Goal: Information Seeking & Learning: Learn about a topic

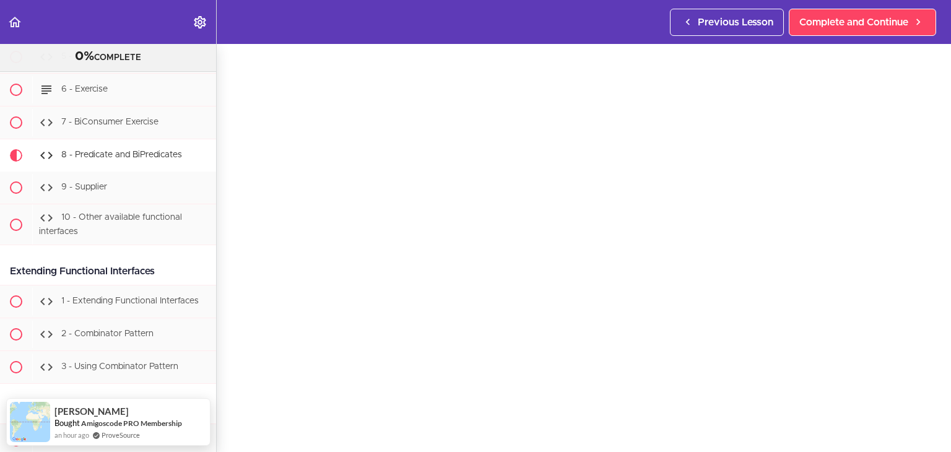
scroll to position [40, 0]
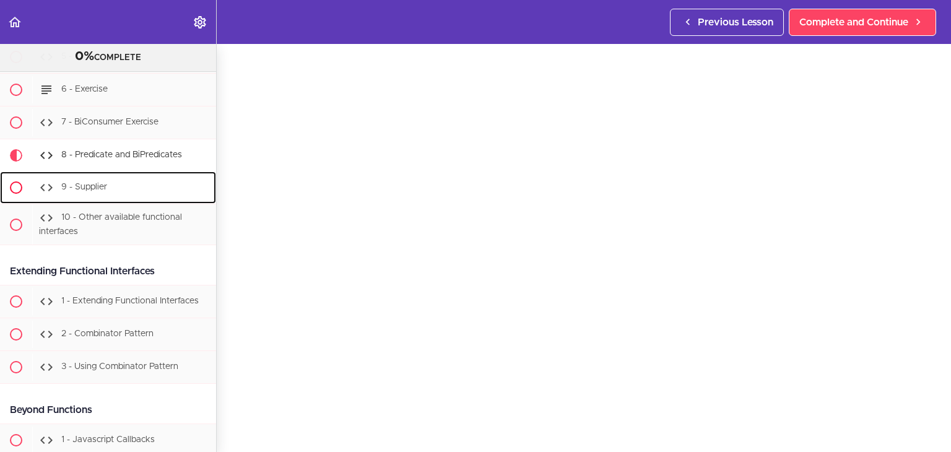
click at [119, 179] on div "9 - Supplier" at bounding box center [124, 187] width 184 height 27
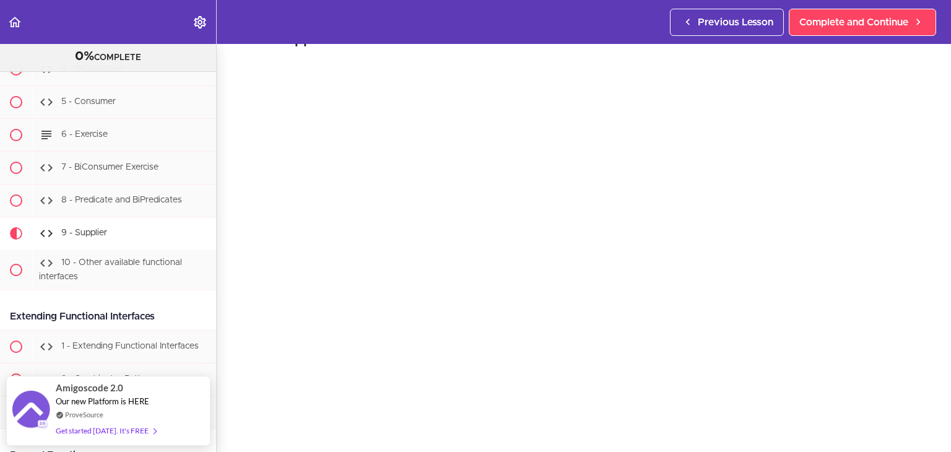
scroll to position [40, 0]
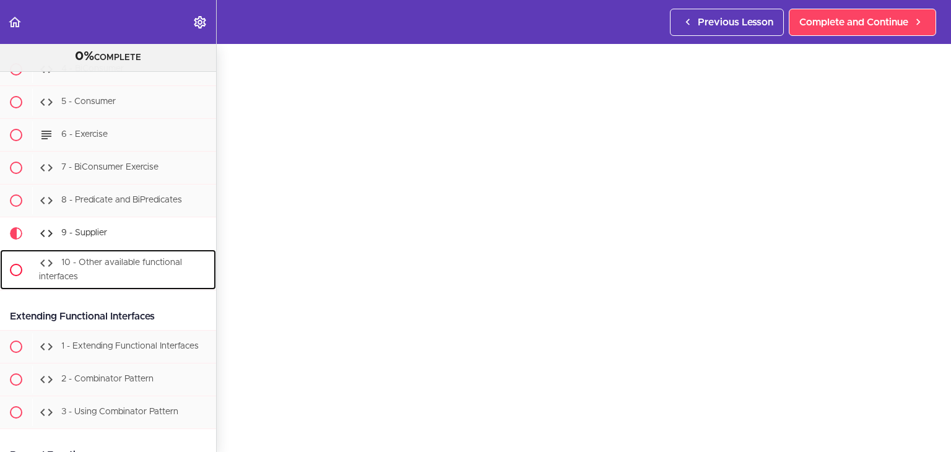
click at [146, 262] on span "10 - Other available functional interfaces" at bounding box center [110, 269] width 143 height 23
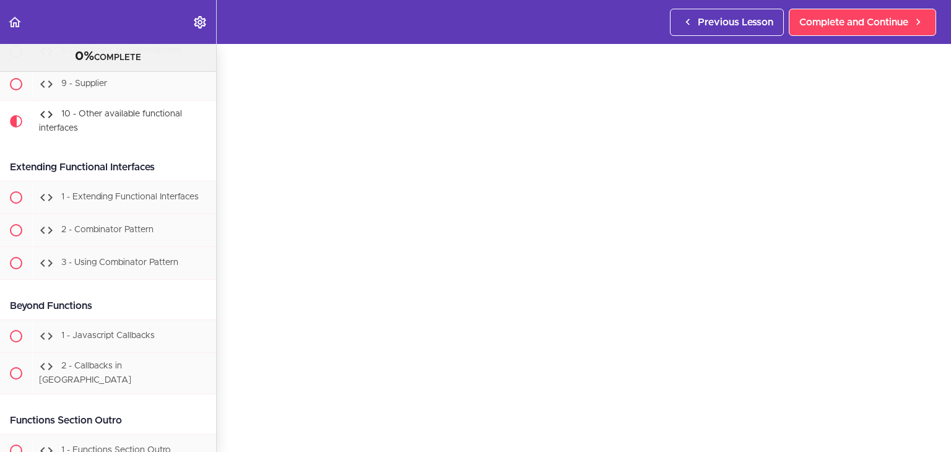
scroll to position [965, 0]
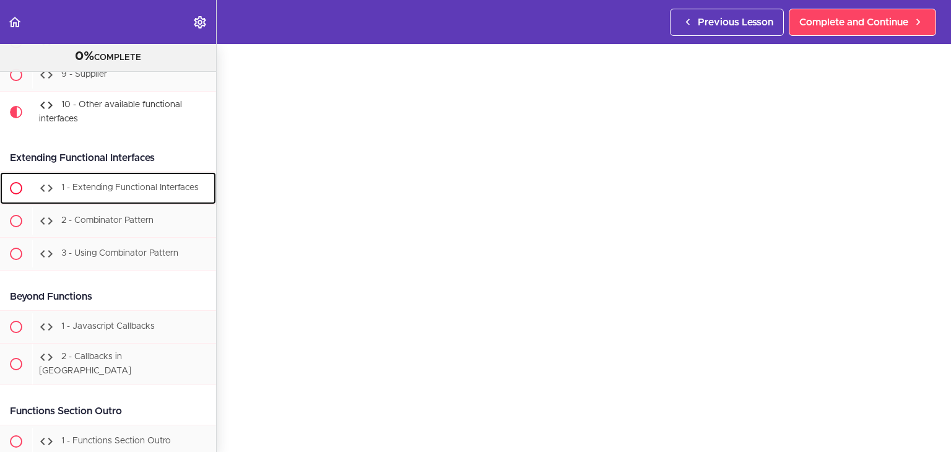
click at [146, 186] on span "1 - Extending Functional Interfaces" at bounding box center [129, 188] width 137 height 9
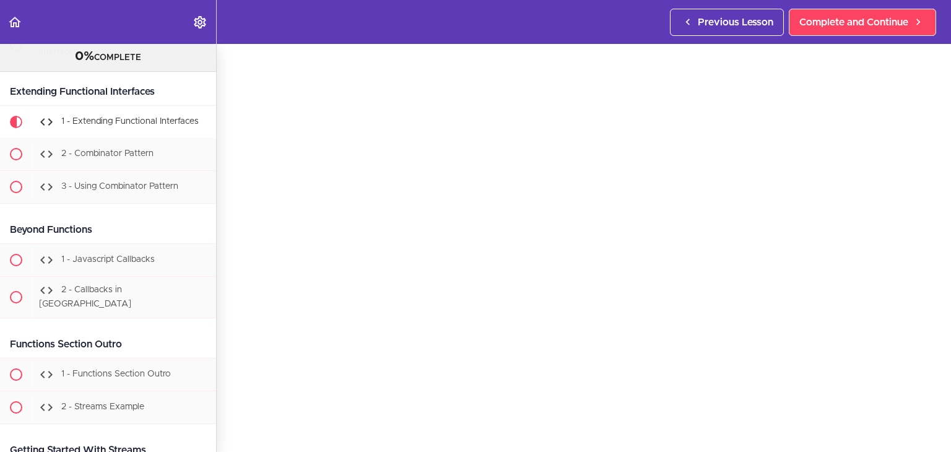
scroll to position [39, 0]
click at [116, 150] on span "2 - Combinator Pattern" at bounding box center [107, 154] width 92 height 9
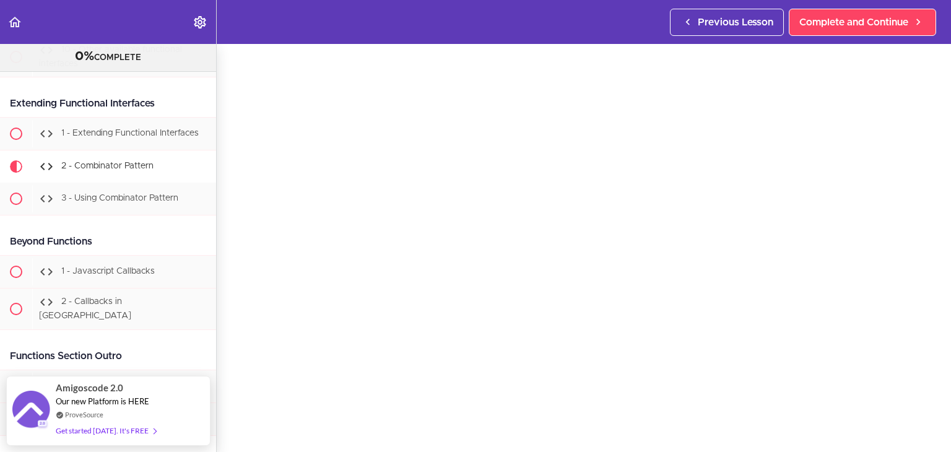
scroll to position [1077, 0]
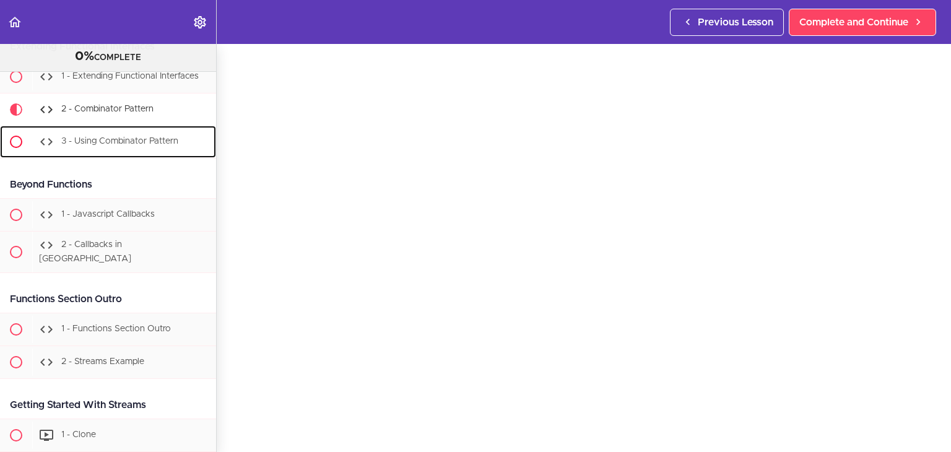
click at [98, 140] on span "3 - Using Combinator Pattern" at bounding box center [119, 141] width 117 height 9
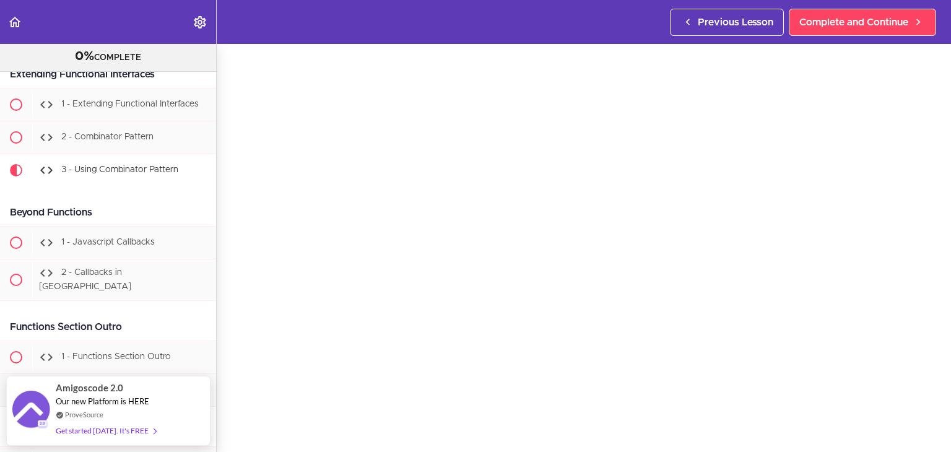
scroll to position [37, 0]
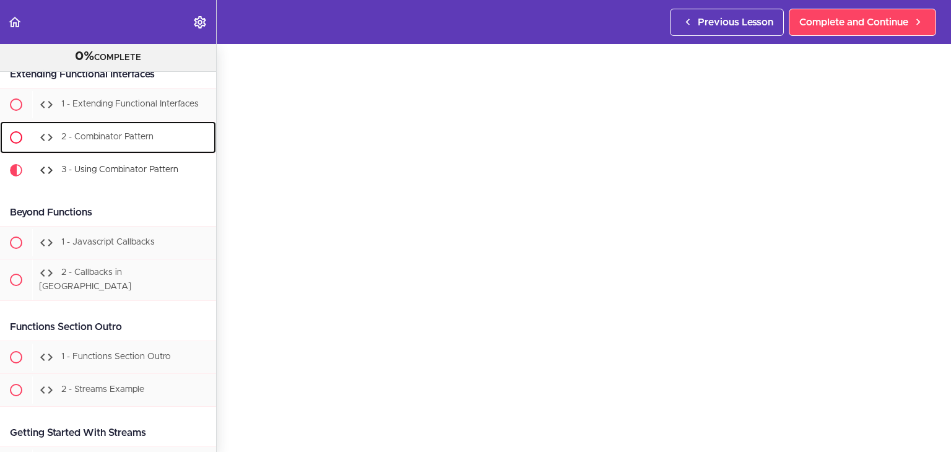
click at [157, 133] on div "2 - Combinator Pattern" at bounding box center [124, 137] width 184 height 27
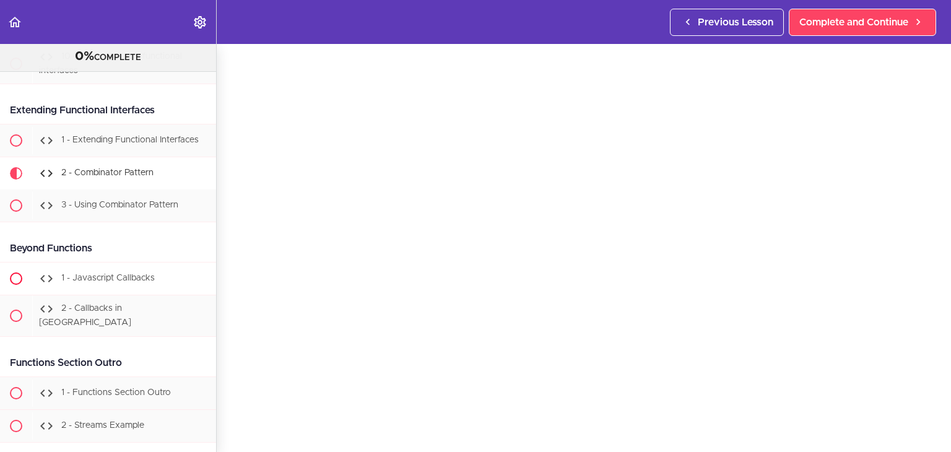
scroll to position [1015, 0]
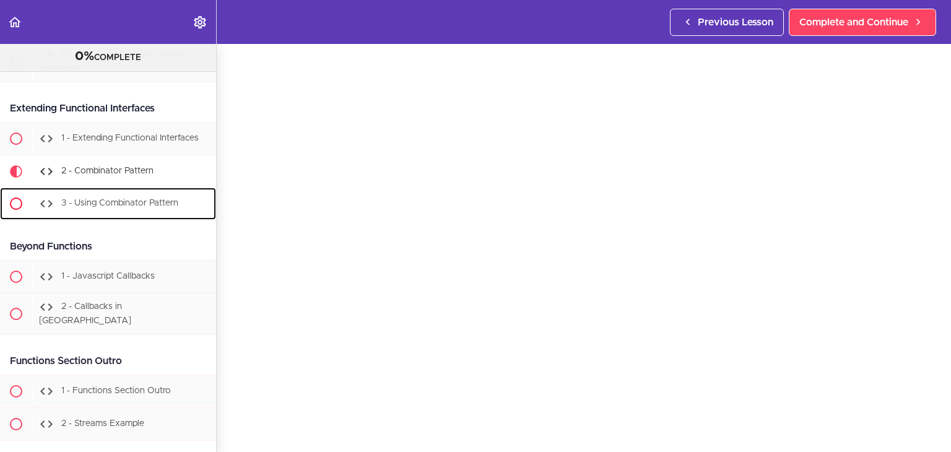
click at [129, 199] on span "3 - Using Combinator Pattern" at bounding box center [119, 203] width 117 height 9
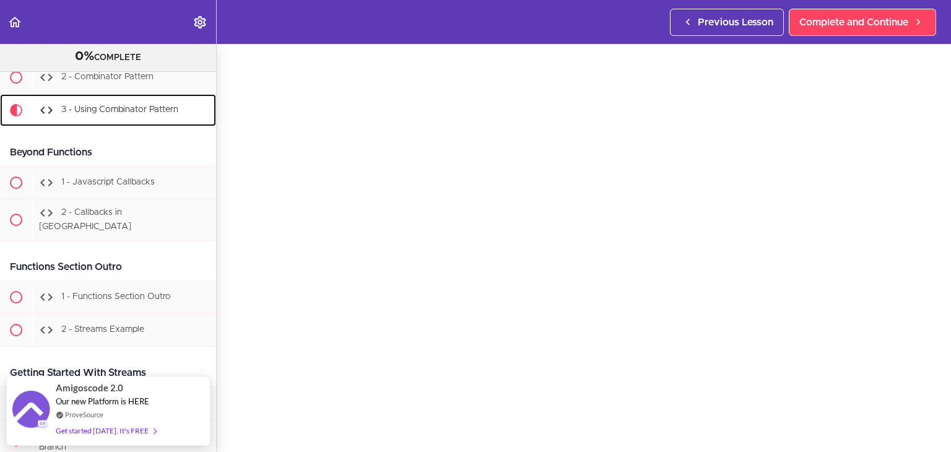
scroll to position [45, 0]
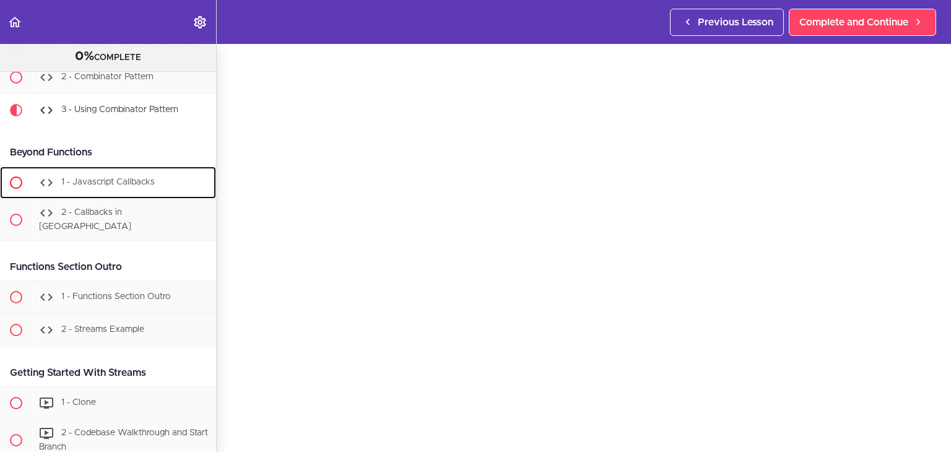
click at [87, 171] on div "1 - Javascript Callbacks" at bounding box center [124, 182] width 184 height 27
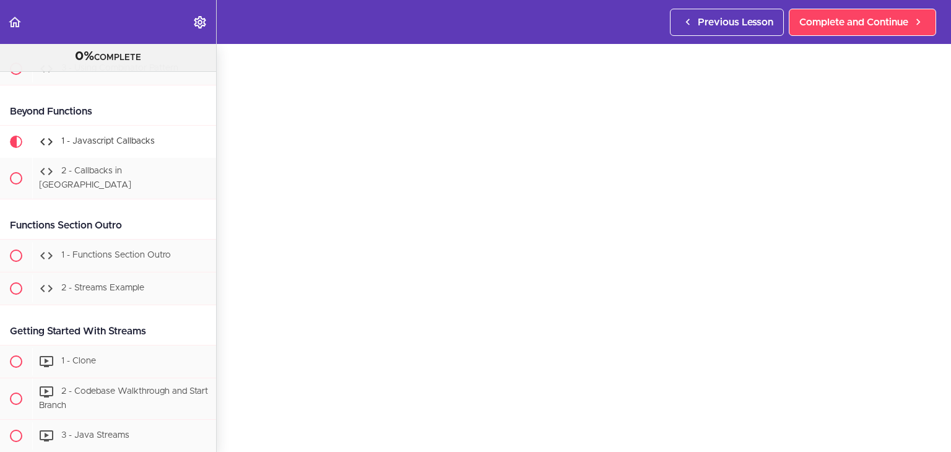
scroll to position [41, 0]
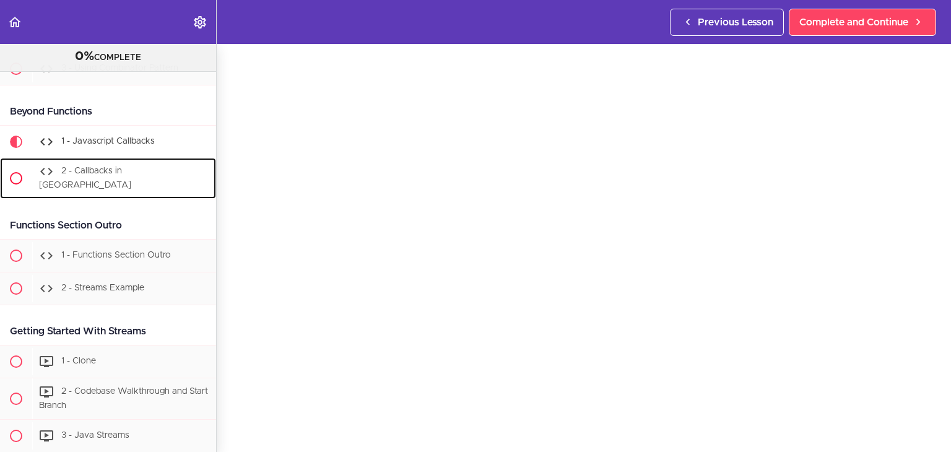
click at [121, 167] on span "2 - Callbacks in [GEOGRAPHIC_DATA]" at bounding box center [85, 178] width 92 height 23
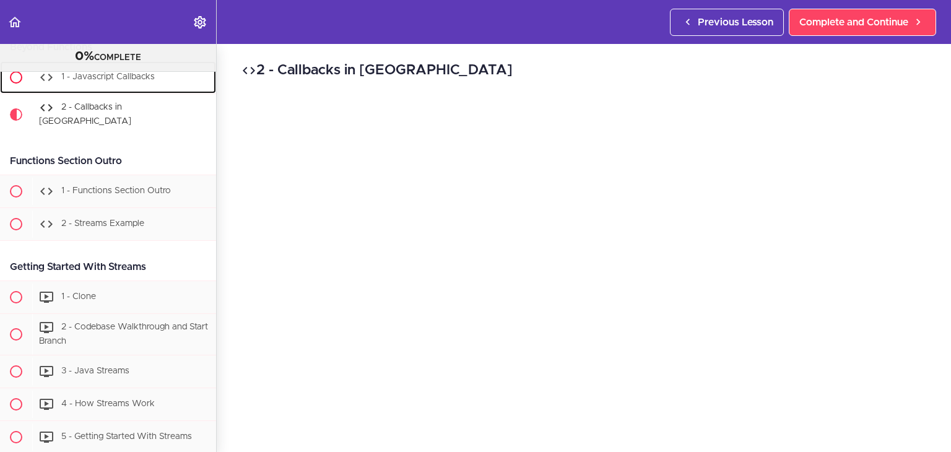
click at [135, 79] on div "1 - Javascript Callbacks" at bounding box center [124, 77] width 184 height 27
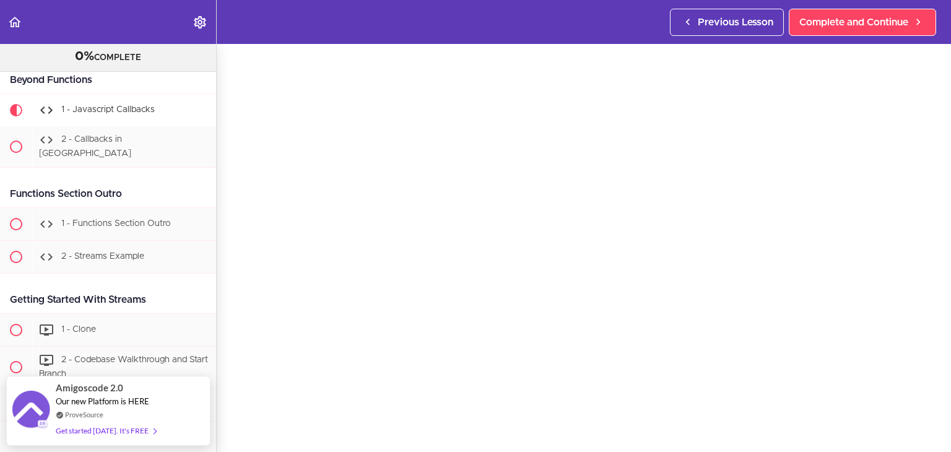
scroll to position [46, 0]
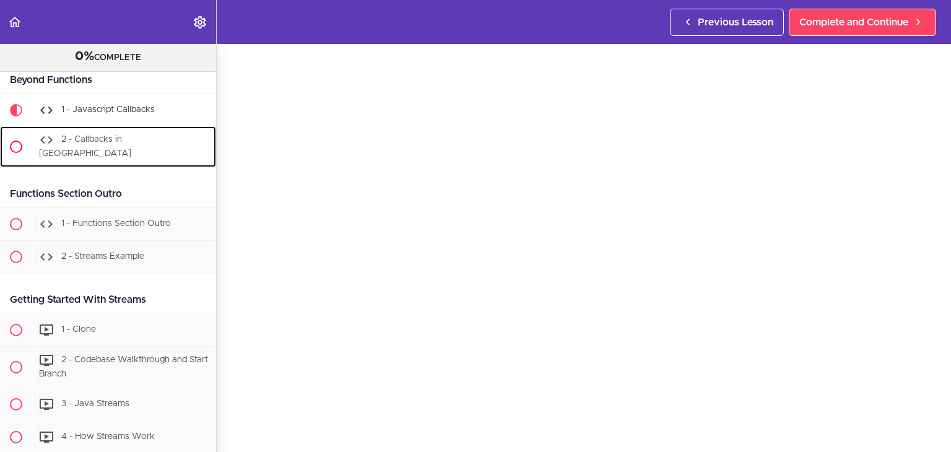
click at [126, 136] on span "2 - Callbacks in [GEOGRAPHIC_DATA]" at bounding box center [85, 147] width 92 height 23
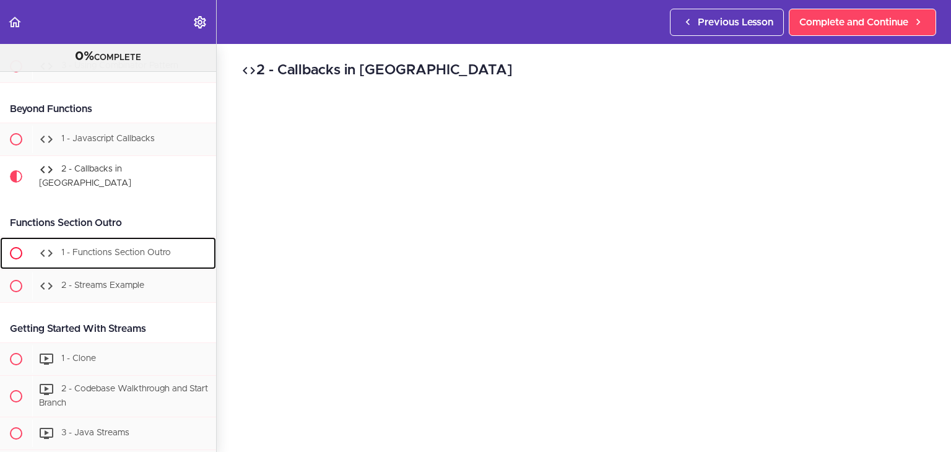
click at [80, 240] on div "1 - Functions Section Outro" at bounding box center [124, 253] width 184 height 27
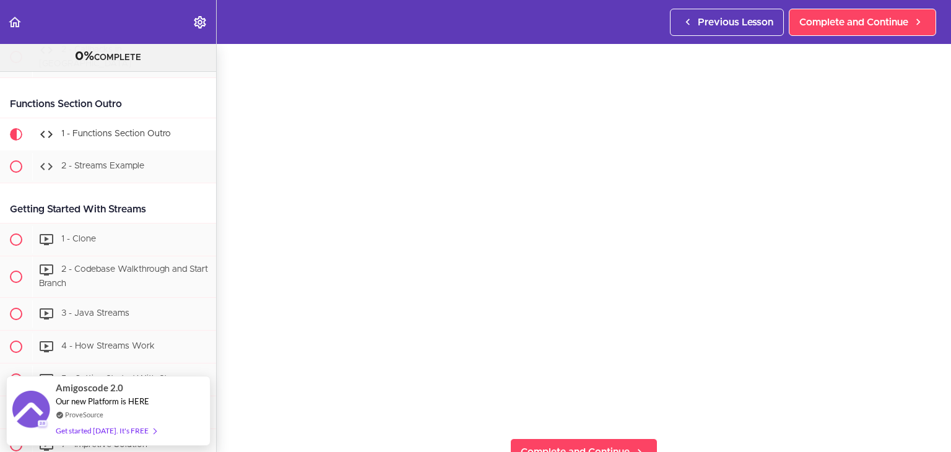
scroll to position [43, 0]
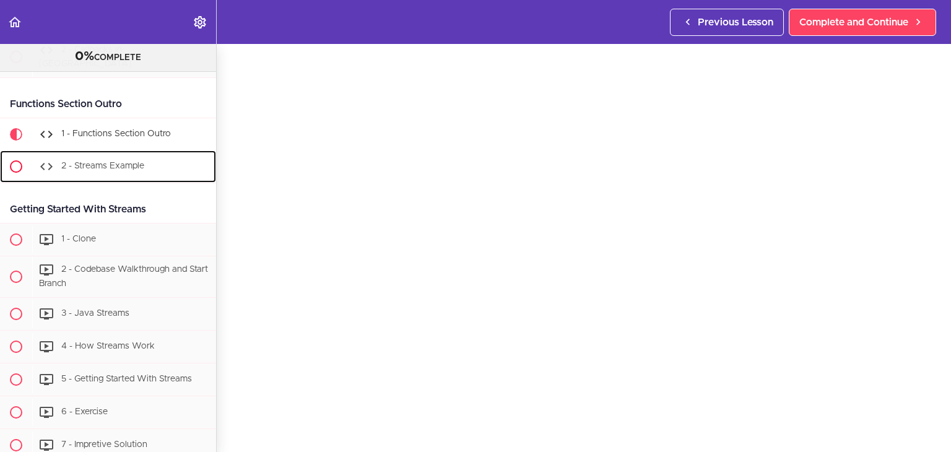
click at [149, 154] on div "2 - Streams Example" at bounding box center [124, 166] width 184 height 27
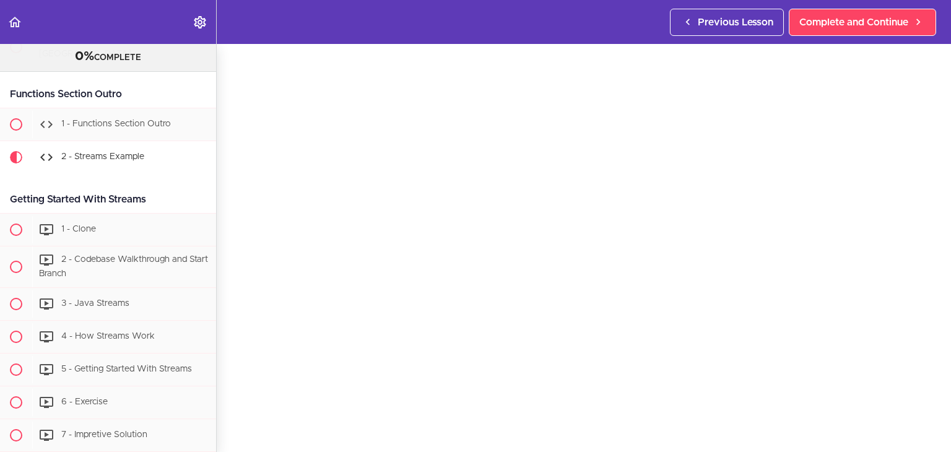
scroll to position [45, 0]
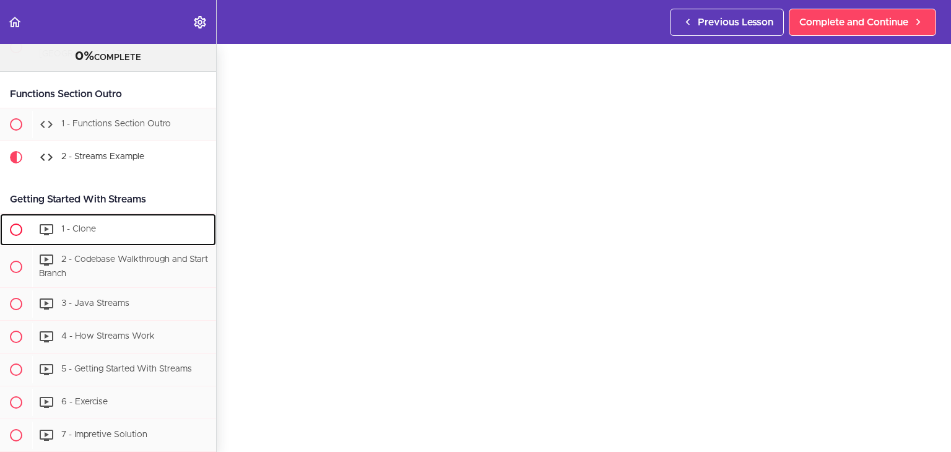
click at [92, 225] on span "1 - Clone" at bounding box center [78, 229] width 35 height 9
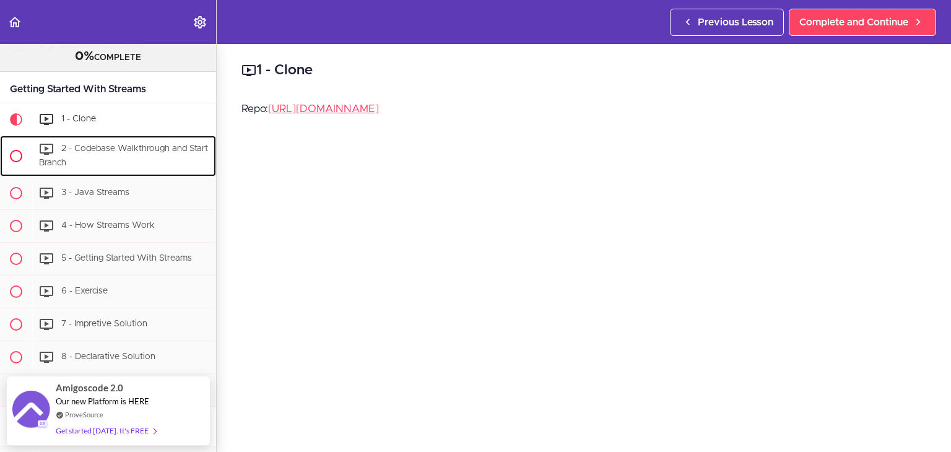
click at [124, 139] on div "2 - Codebase Walkthrough and Start Branch" at bounding box center [124, 156] width 184 height 41
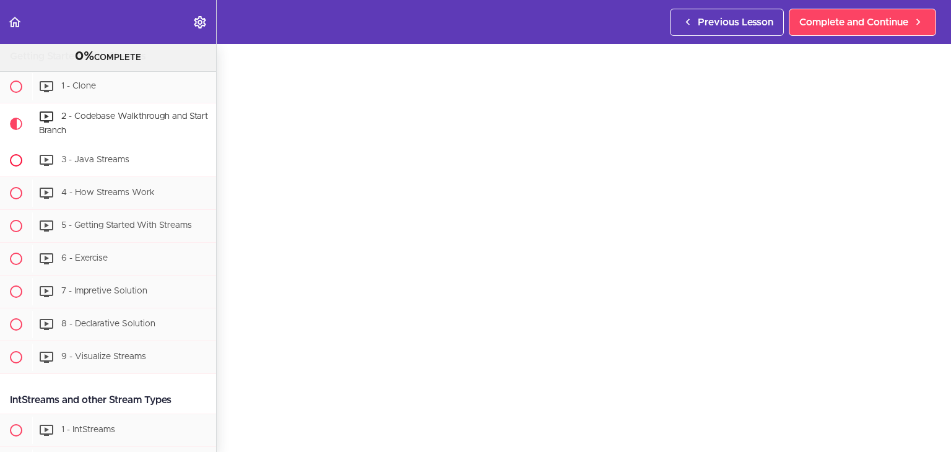
scroll to position [1365, 0]
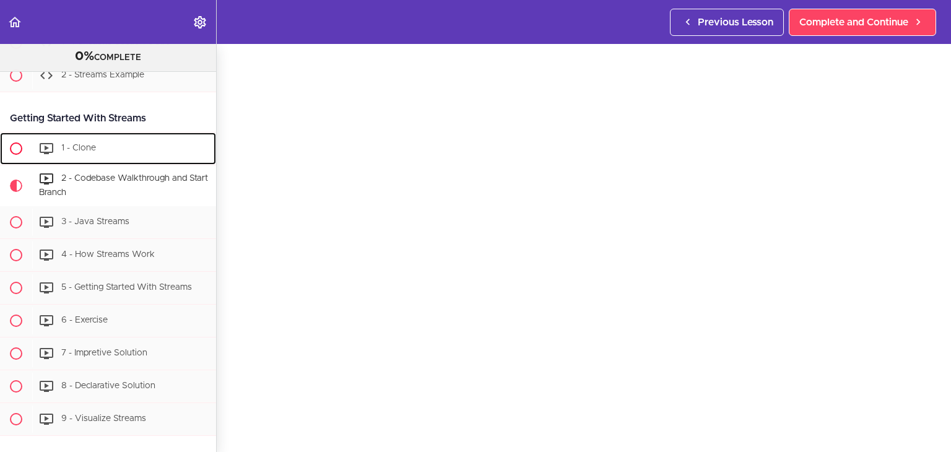
click at [104, 145] on div "1 - Clone" at bounding box center [124, 148] width 184 height 27
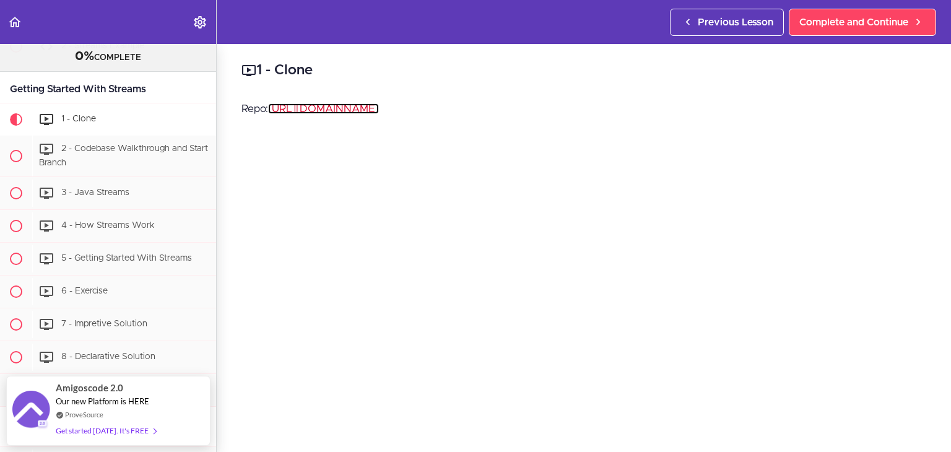
click at [347, 109] on link "[URL][DOMAIN_NAME]" at bounding box center [323, 108] width 111 height 11
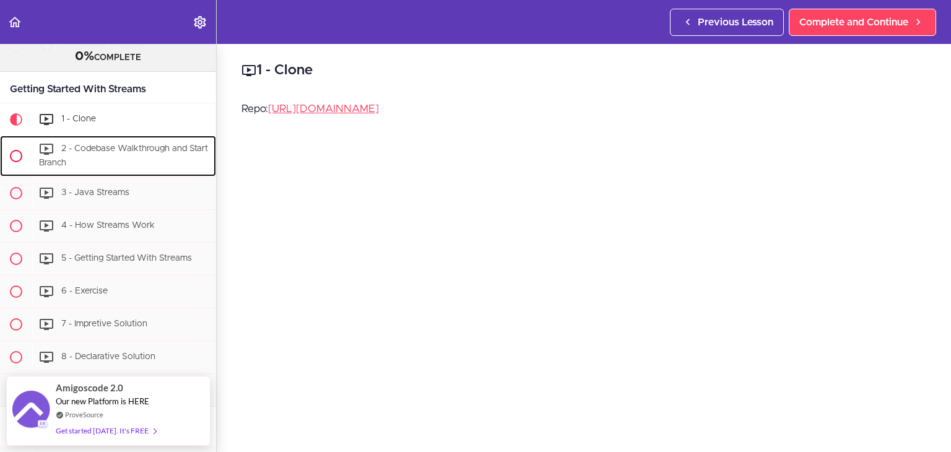
drag, startPoint x: 72, startPoint y: 136, endPoint x: 87, endPoint y: 144, distance: 16.4
click at [72, 144] on span "2 - Codebase Walkthrough and Start Branch" at bounding box center [123, 155] width 169 height 23
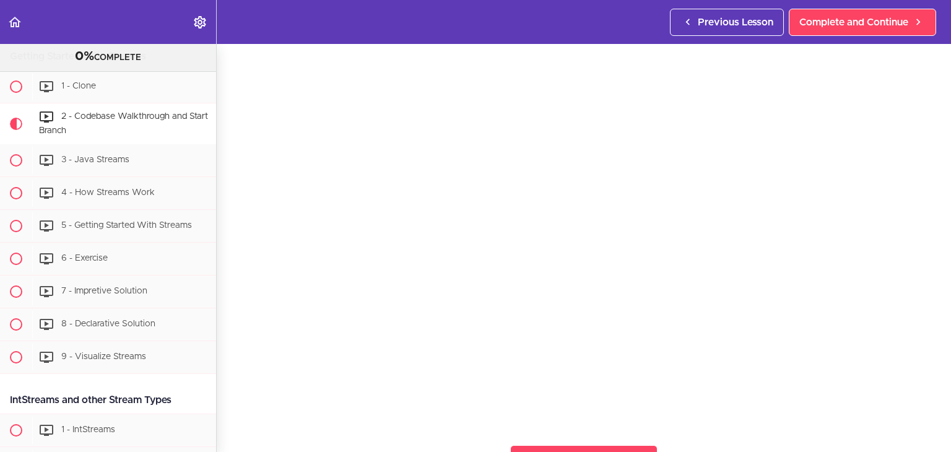
scroll to position [62, 0]
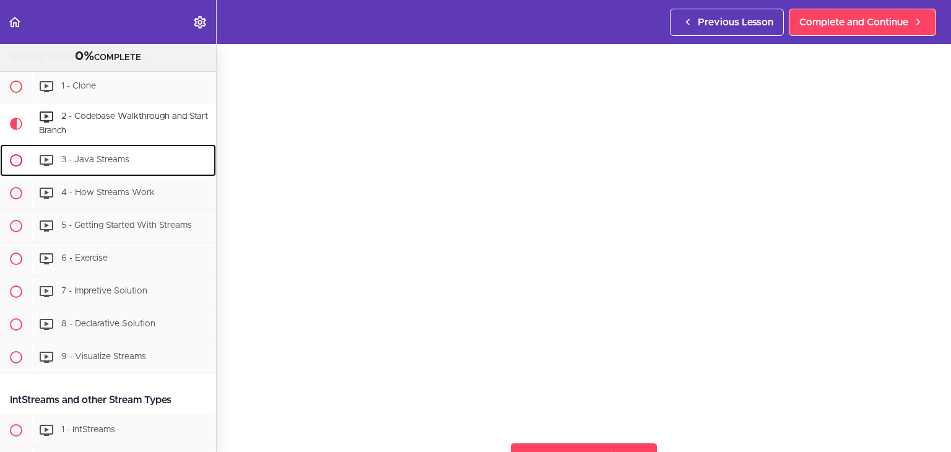
click at [139, 149] on div "3 - Java Streams" at bounding box center [124, 160] width 184 height 27
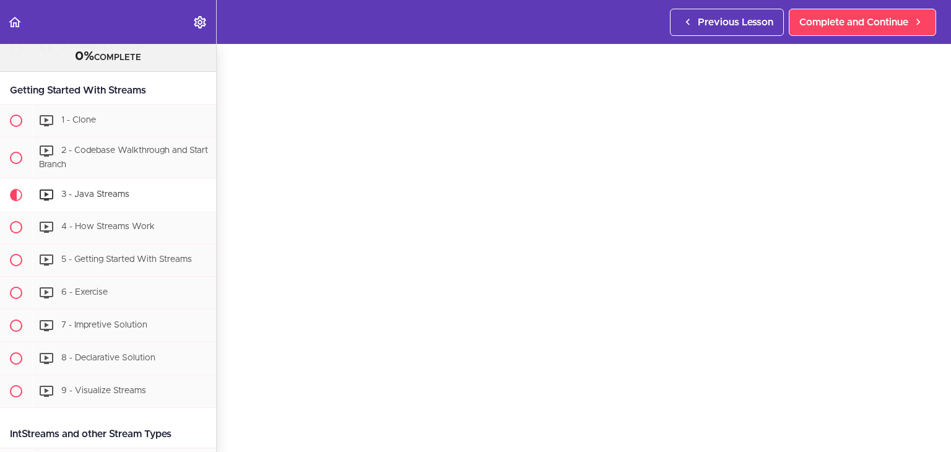
scroll to position [41, 0]
click at [106, 222] on span "4 - How Streams Work" at bounding box center [107, 226] width 93 height 9
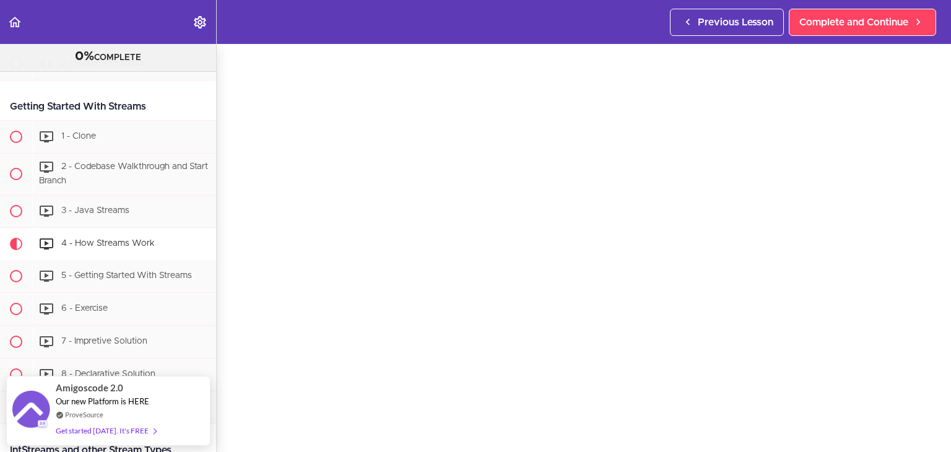
scroll to position [38, 0]
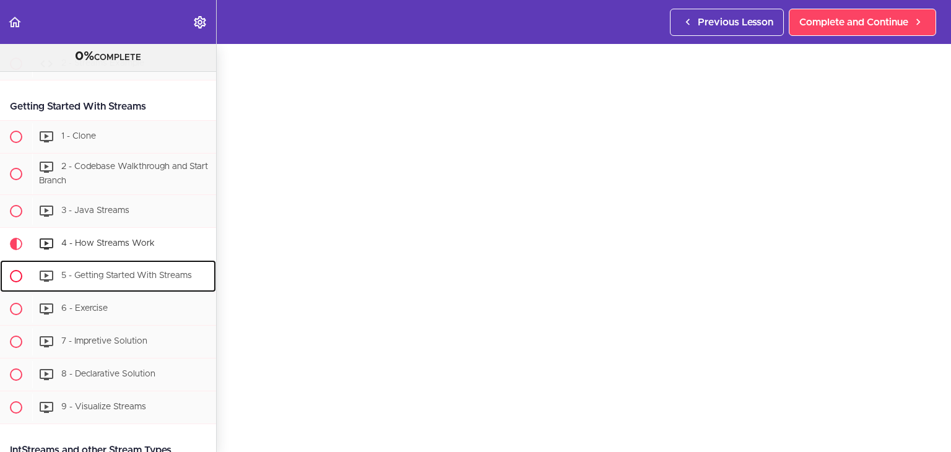
click at [163, 267] on div "5 - Getting Started With Streams" at bounding box center [124, 276] width 184 height 27
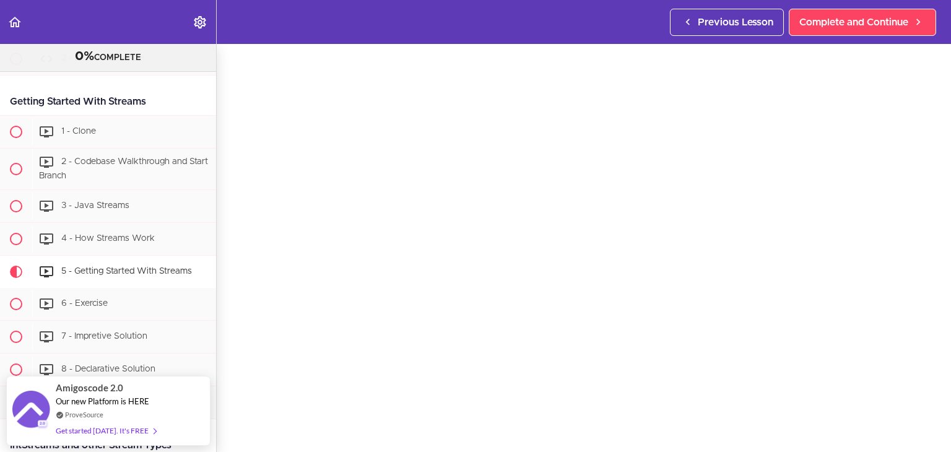
scroll to position [41, 0]
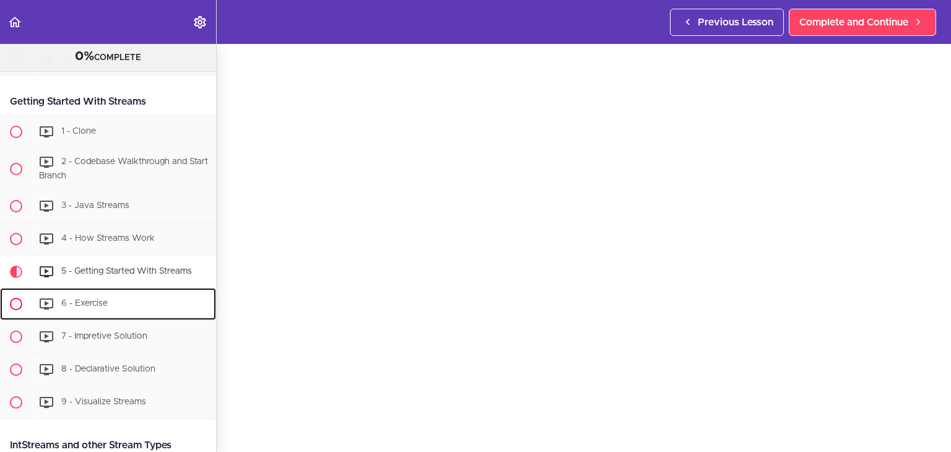
click at [102, 299] on span "6 - Exercise" at bounding box center [84, 303] width 46 height 9
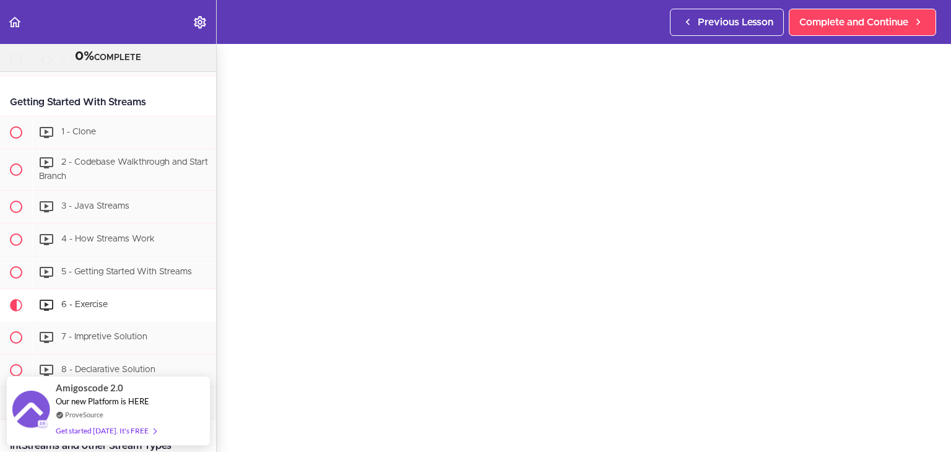
scroll to position [38, 0]
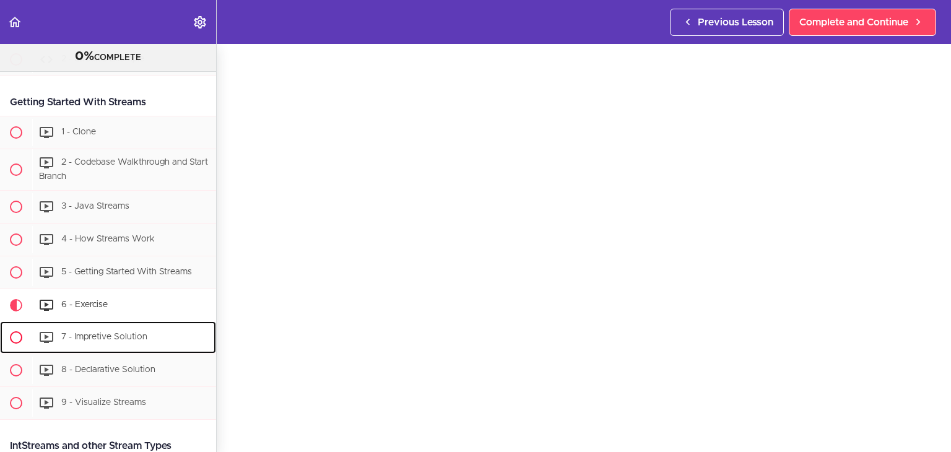
click at [106, 324] on div "7 - Impretive Solution" at bounding box center [124, 337] width 184 height 27
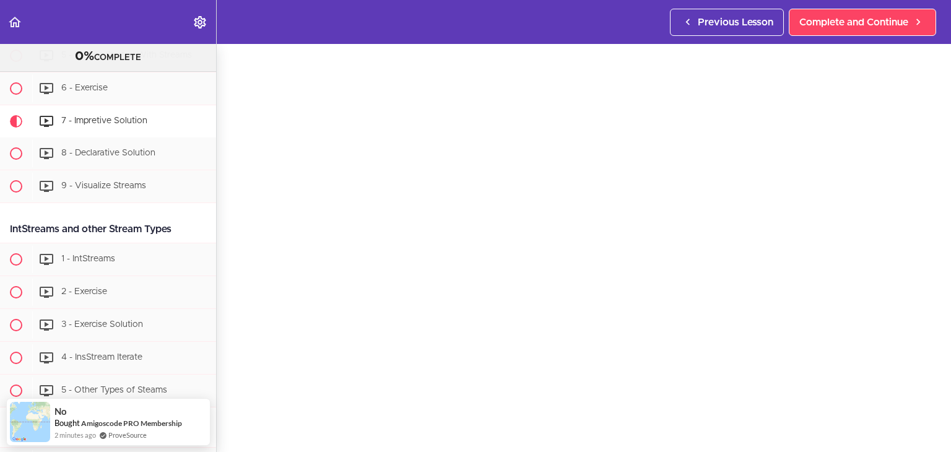
scroll to position [41, 0]
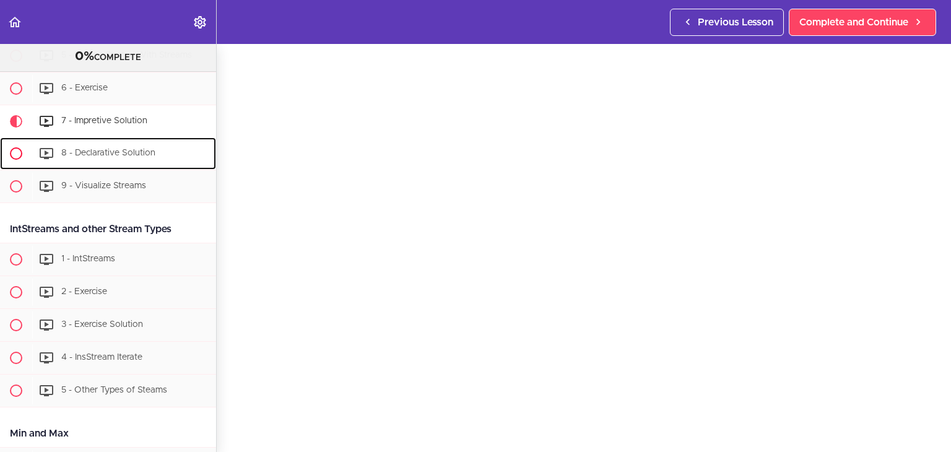
click at [94, 149] on span "8 - Declarative Solution" at bounding box center [108, 153] width 94 height 9
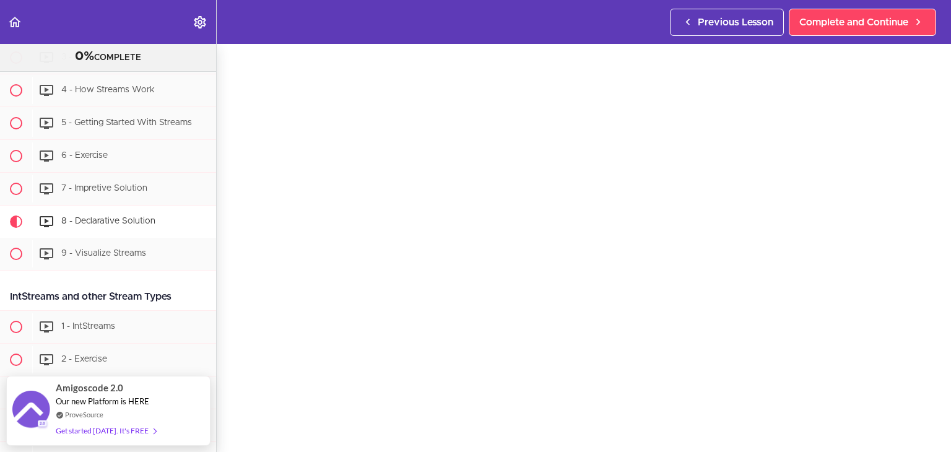
scroll to position [39, 0]
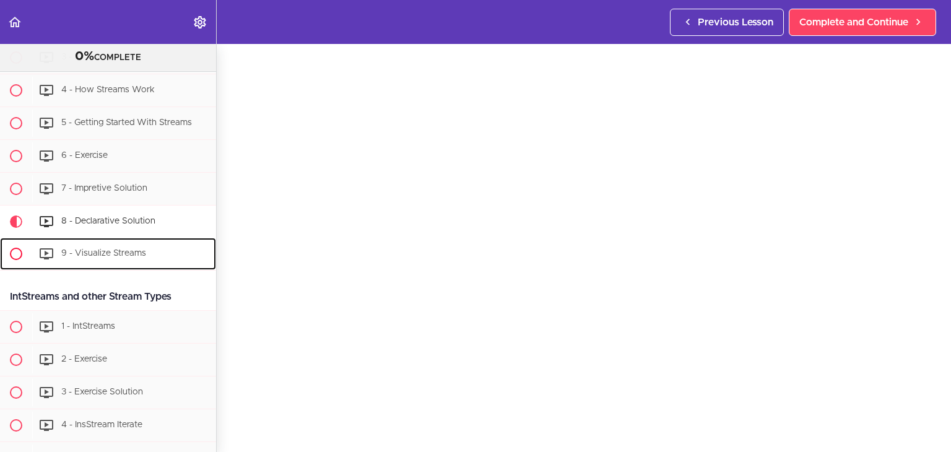
click at [163, 240] on div "9 - Visualize Streams" at bounding box center [124, 253] width 184 height 27
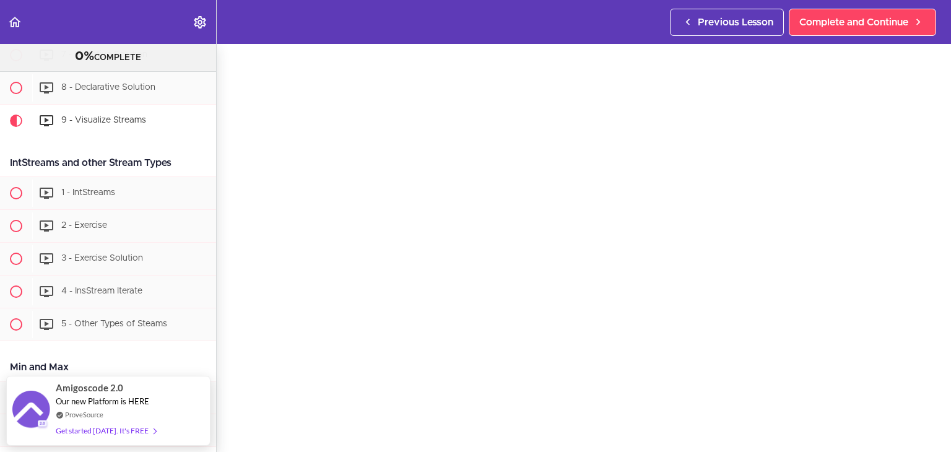
scroll to position [41, 0]
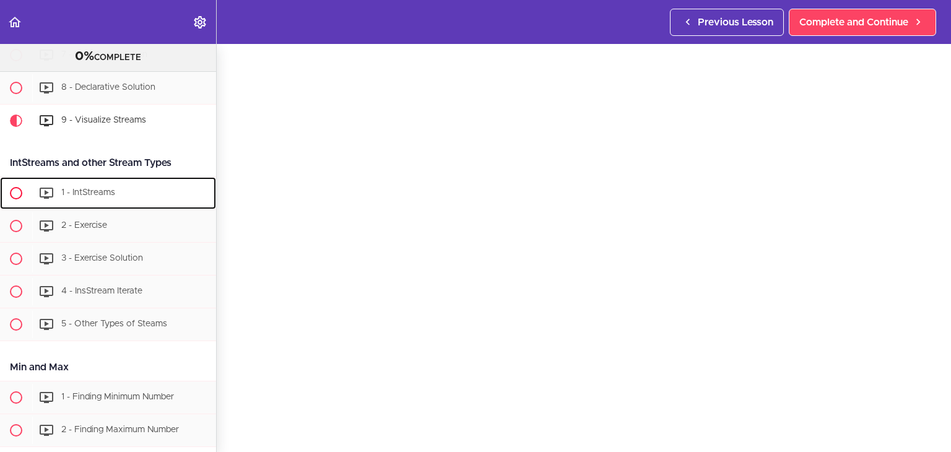
click at [97, 188] on span "1 - IntStreams" at bounding box center [88, 192] width 54 height 9
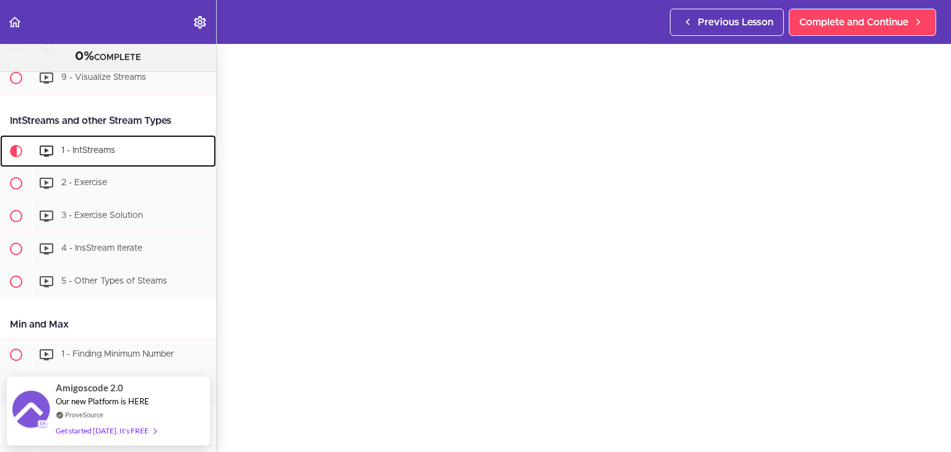
scroll to position [1708, 0]
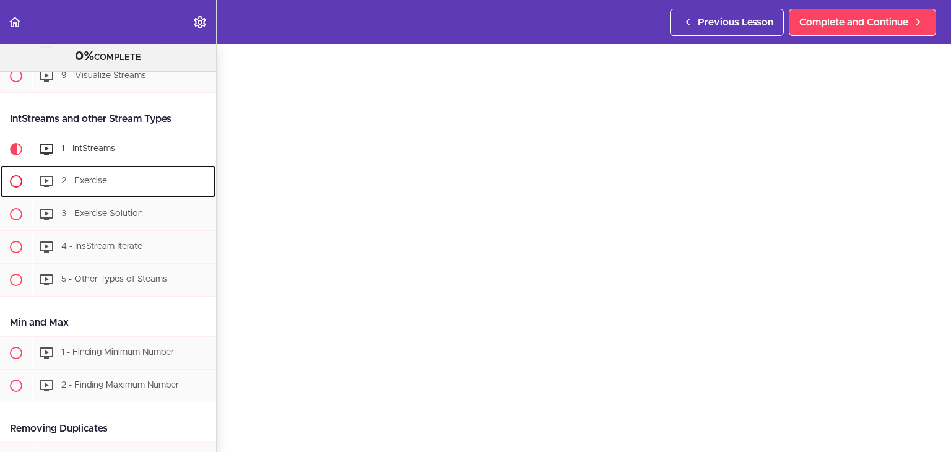
click at [97, 176] on span "2 - Exercise" at bounding box center [84, 180] width 46 height 9
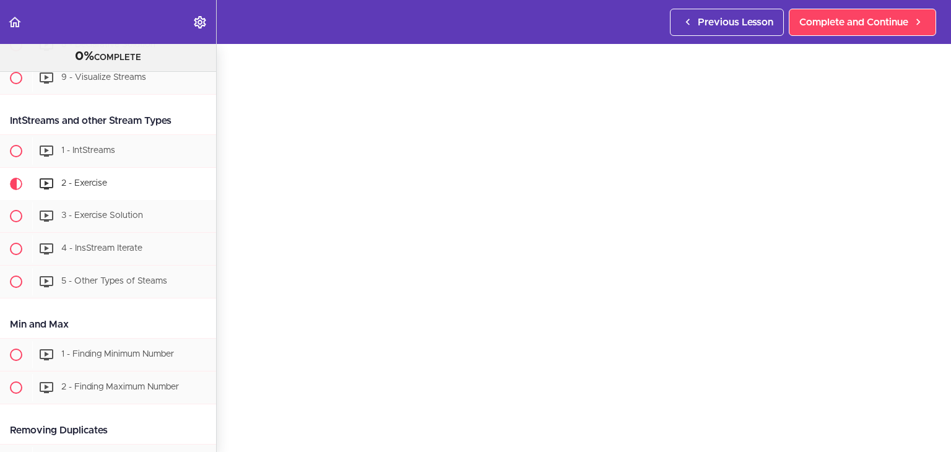
scroll to position [43, 0]
click at [114, 206] on div "3 - Exercise Solution" at bounding box center [124, 215] width 184 height 27
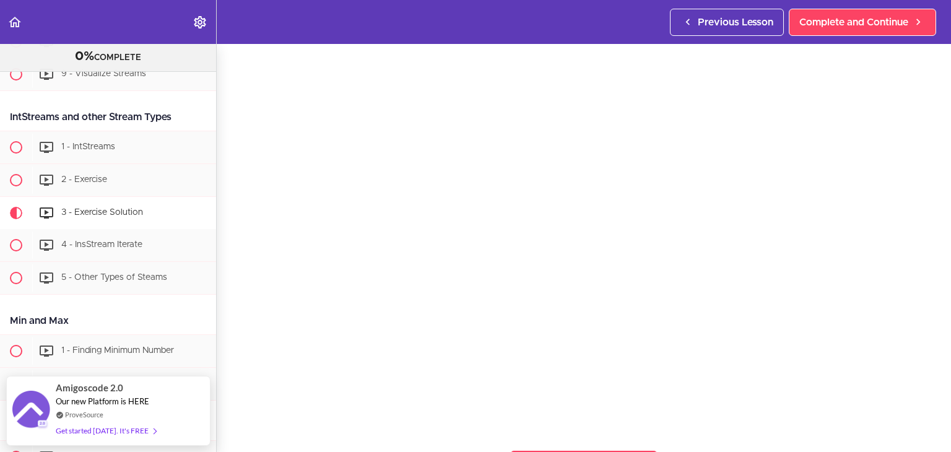
scroll to position [44, 0]
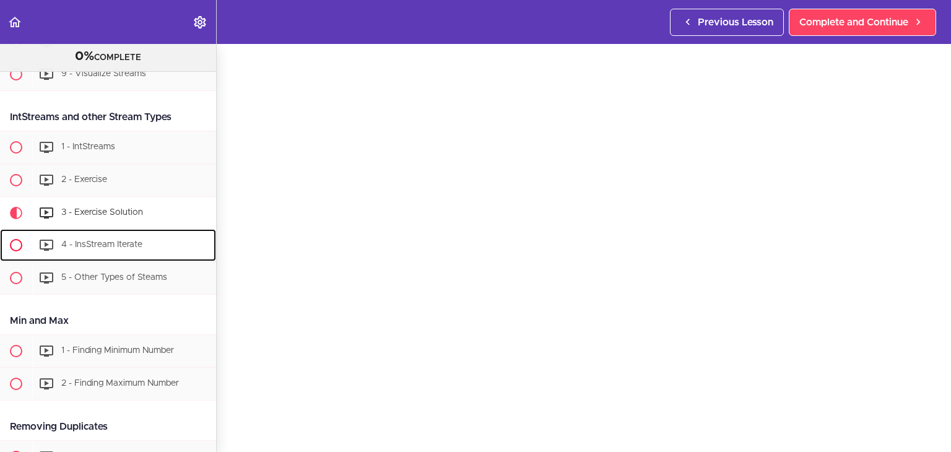
click at [156, 232] on div "4 - InsStream Iterate" at bounding box center [124, 245] width 184 height 27
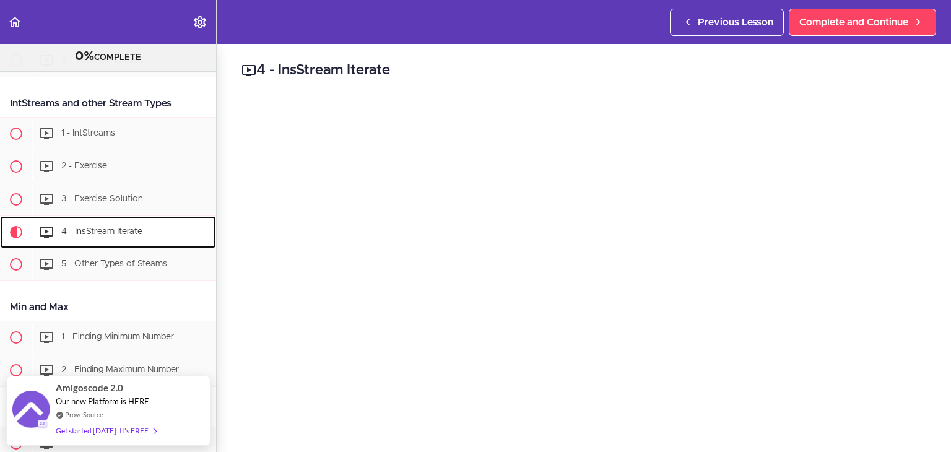
scroll to position [1728, 0]
